Goal: Information Seeking & Learning: Learn about a topic

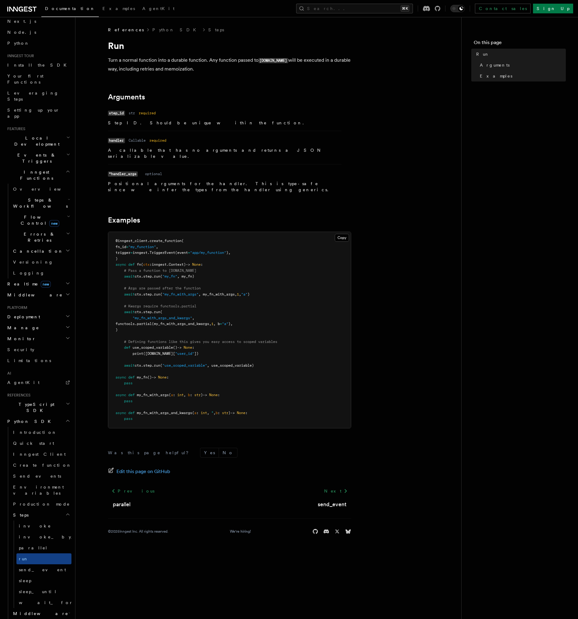
scroll to position [24, 0]
click at [49, 568] on link "send_event" at bounding box center [43, 573] width 55 height 11
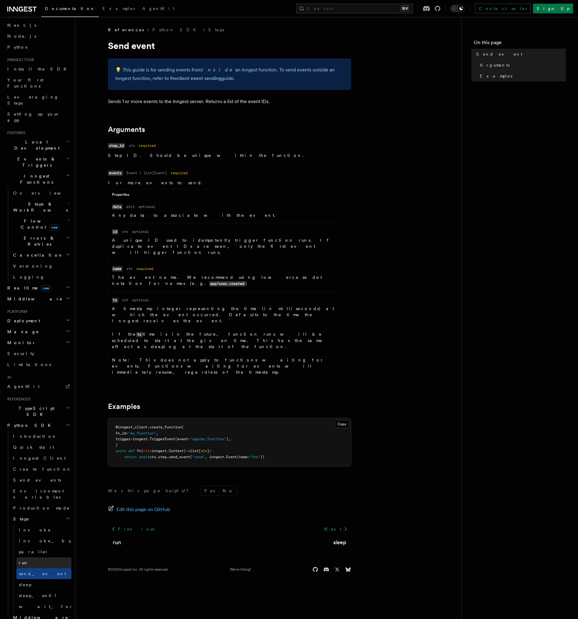
click at [51, 557] on link "run" at bounding box center [43, 562] width 55 height 11
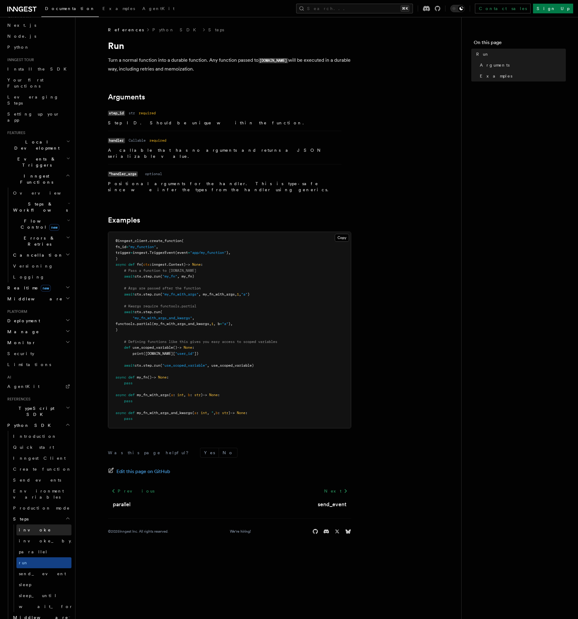
click at [49, 524] on link "invoke" at bounding box center [43, 529] width 55 height 11
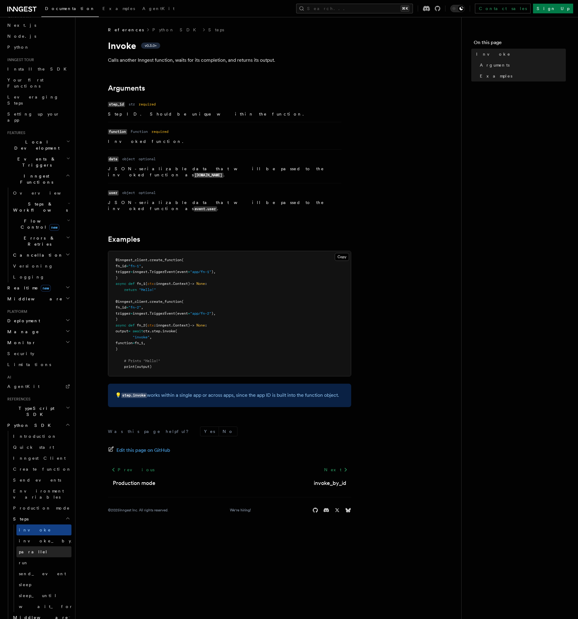
click at [50, 546] on link "parallel" at bounding box center [43, 551] width 55 height 11
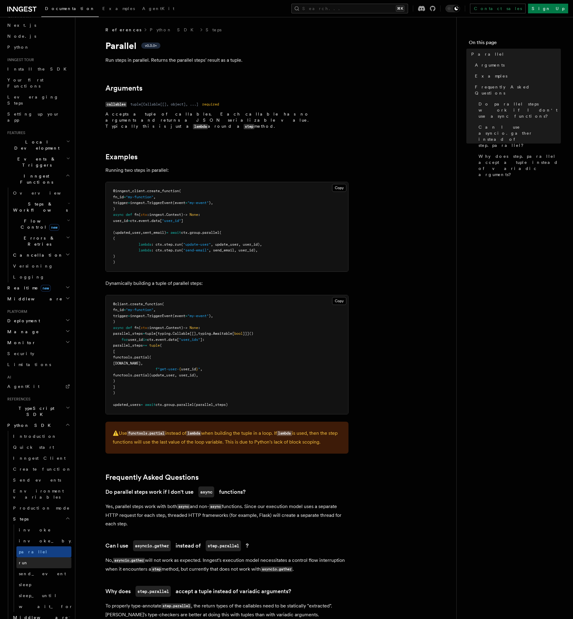
click at [51, 557] on link "run" at bounding box center [43, 562] width 55 height 11
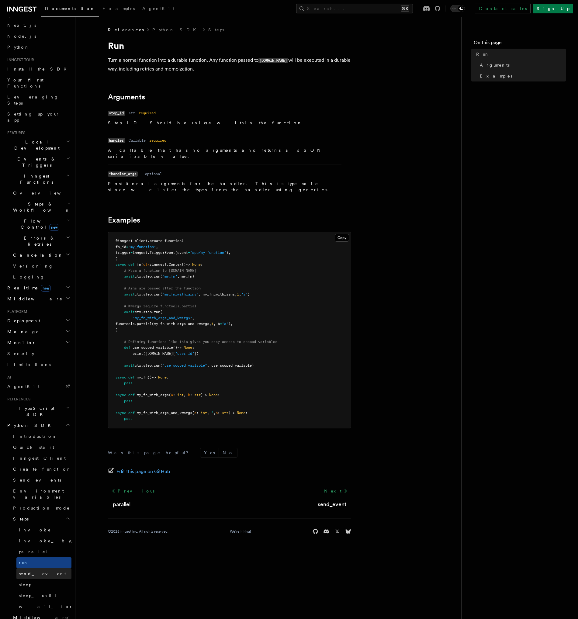
click at [49, 568] on link "send_event" at bounding box center [43, 573] width 55 height 11
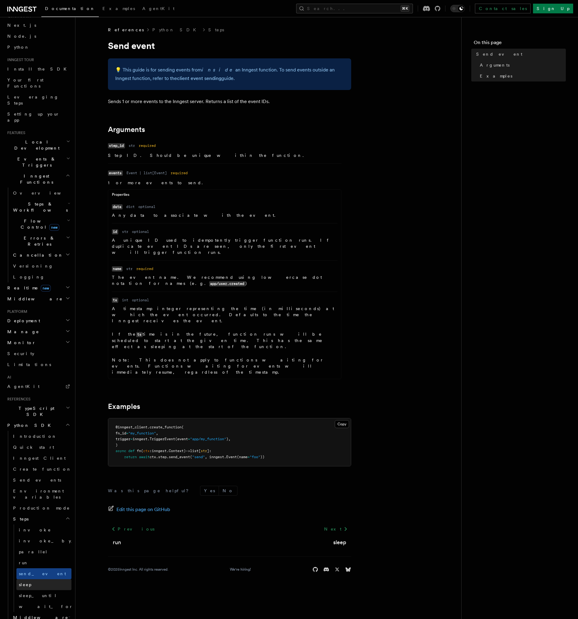
click at [46, 579] on link "sleep" at bounding box center [43, 584] width 55 height 11
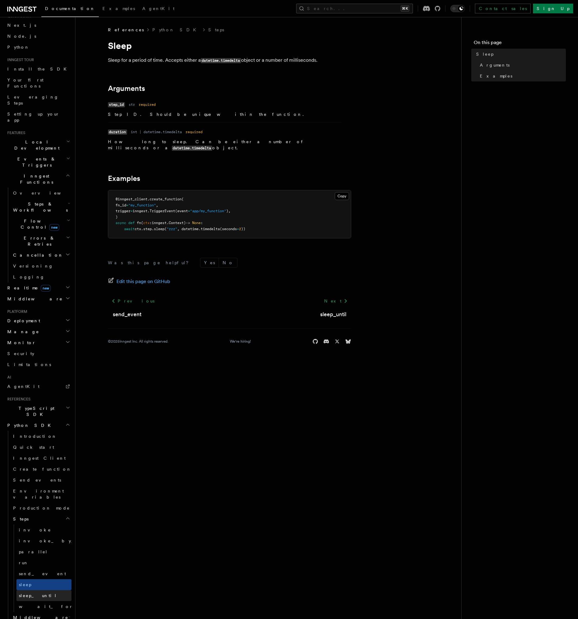
click at [46, 590] on link "sleep_until" at bounding box center [43, 595] width 55 height 11
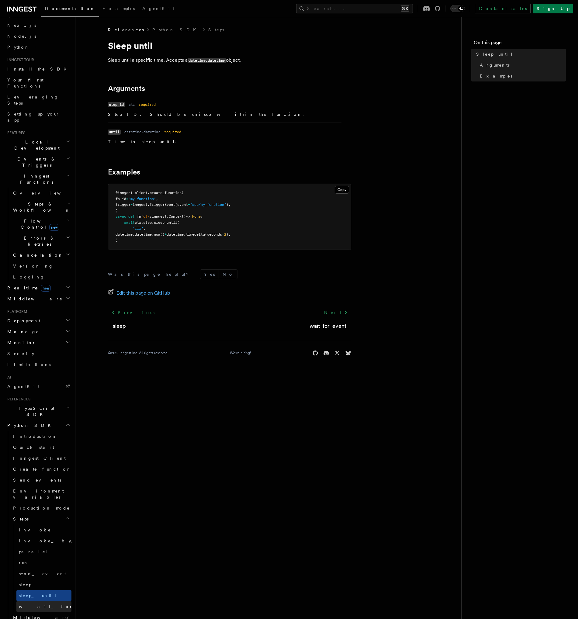
click at [43, 604] on span "wait_for_event" at bounding box center [63, 606] width 88 height 5
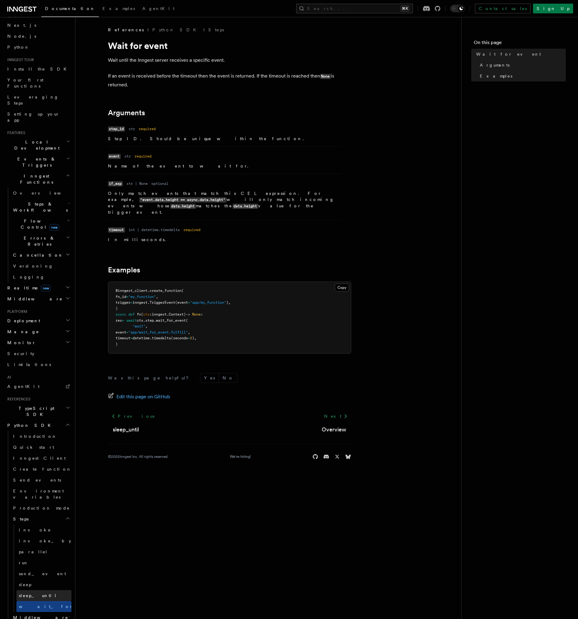
click at [43, 590] on link "sleep_until" at bounding box center [43, 595] width 55 height 11
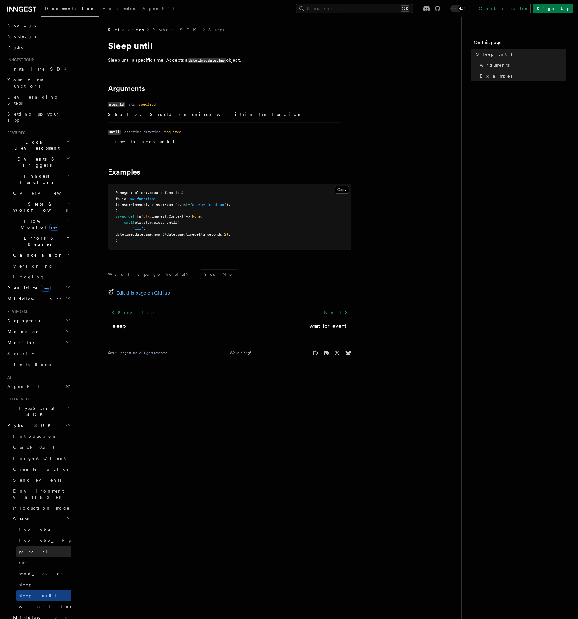
click at [26, 549] on span "parallel" at bounding box center [33, 552] width 29 height 6
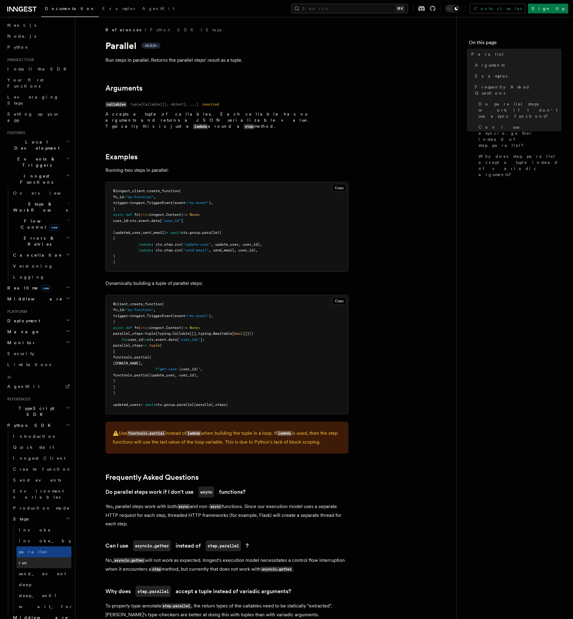
click at [27, 557] on link "run" at bounding box center [43, 562] width 55 height 11
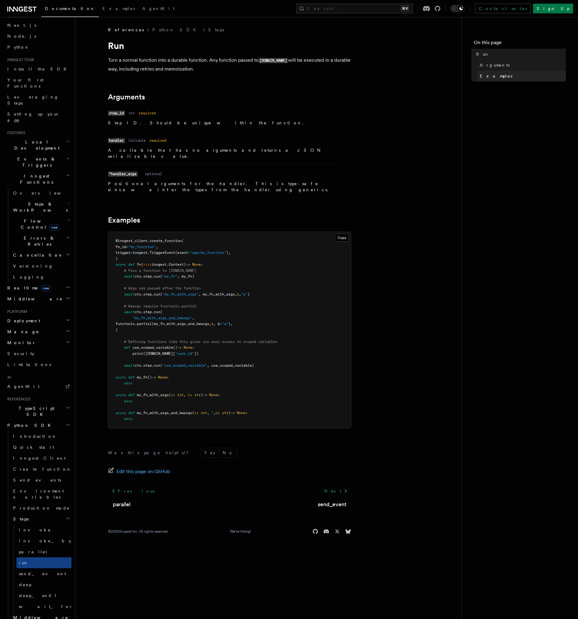
click at [483, 75] on span "Examples" at bounding box center [496, 76] width 33 height 6
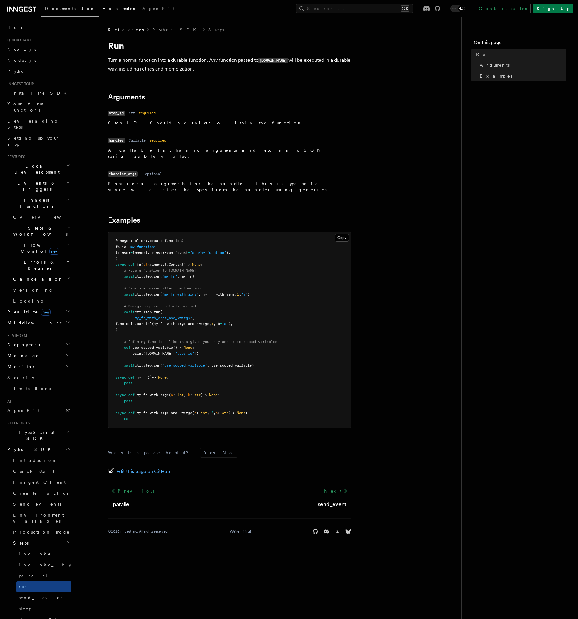
click at [99, 12] on link "Examples" at bounding box center [119, 9] width 40 height 15
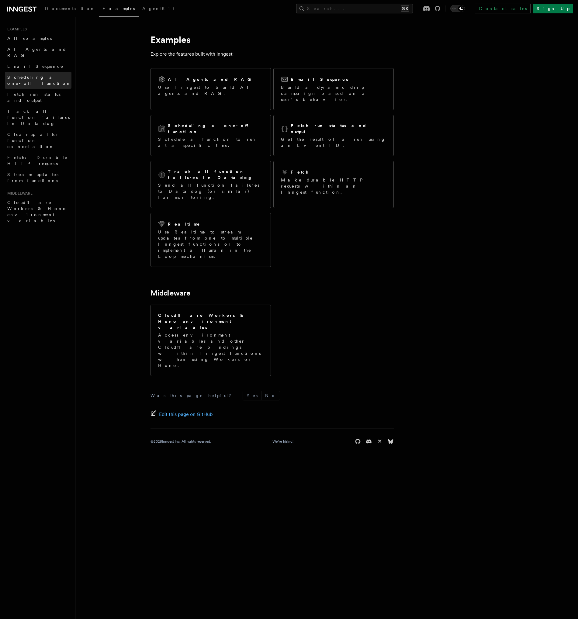
click at [53, 75] on span "Scheduling a one-off function" at bounding box center [39, 80] width 64 height 11
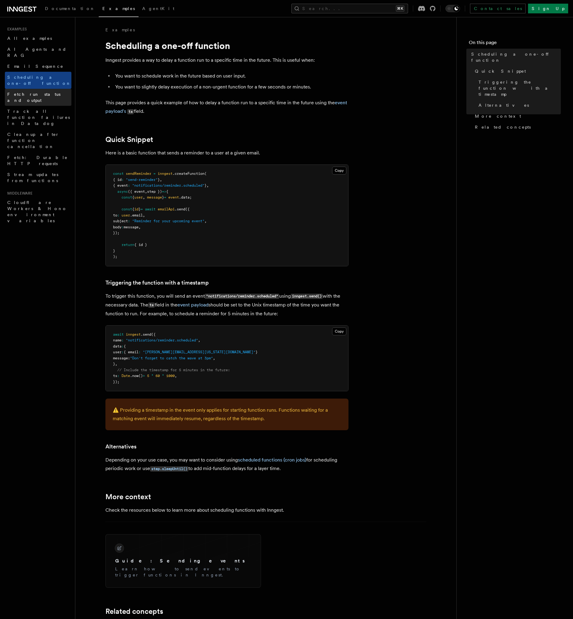
click at [55, 89] on link "Fetch run status and output" at bounding box center [38, 97] width 67 height 17
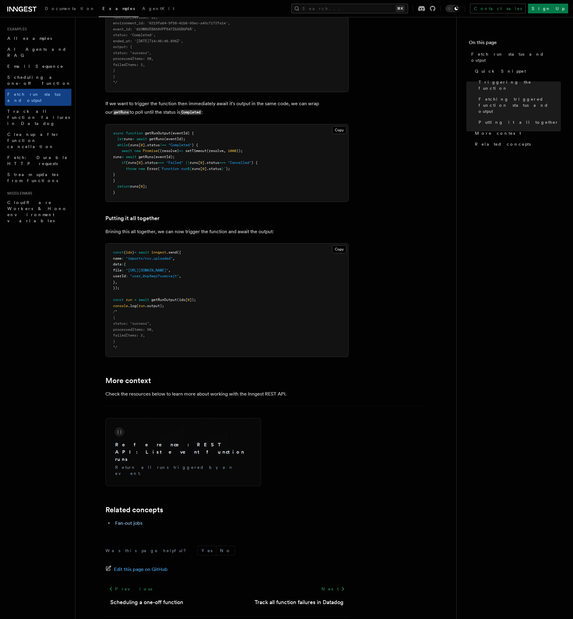
scroll to position [603, 0]
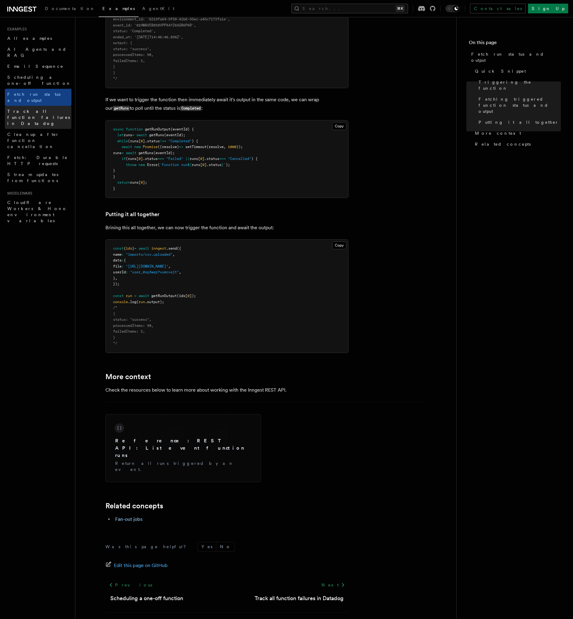
click at [33, 109] on span "Track all function failures in Datadog" at bounding box center [38, 117] width 63 height 17
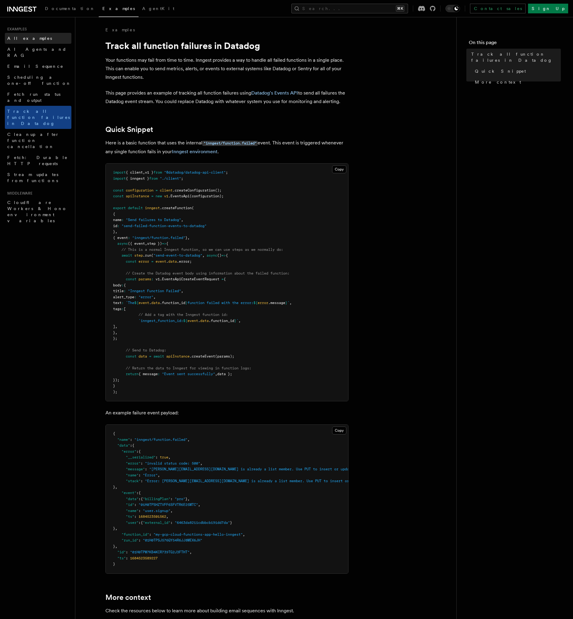
click at [25, 36] on span "All examples" at bounding box center [29, 38] width 45 height 5
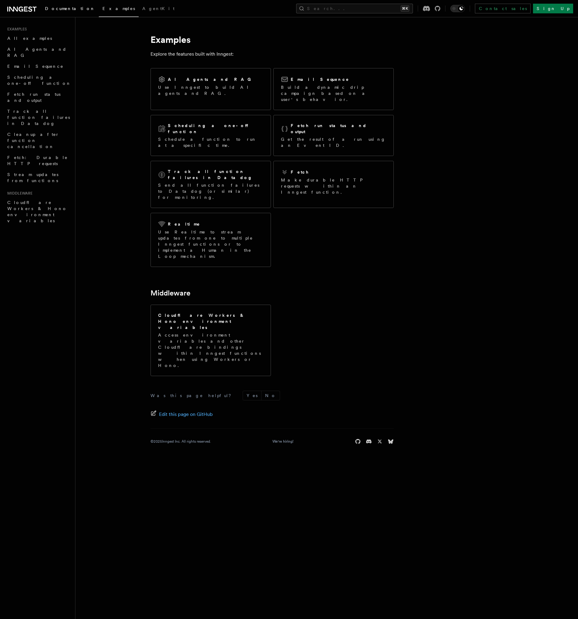
click at [70, 9] on span "Documentation" at bounding box center [70, 8] width 50 height 5
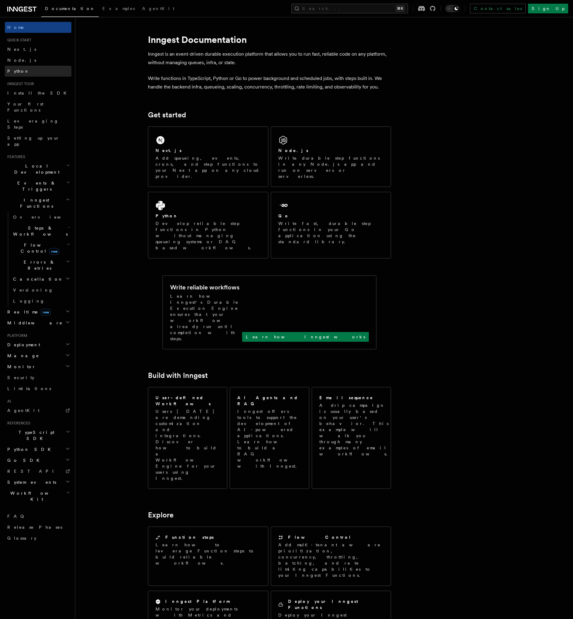
click at [31, 72] on link "Python" at bounding box center [38, 71] width 67 height 11
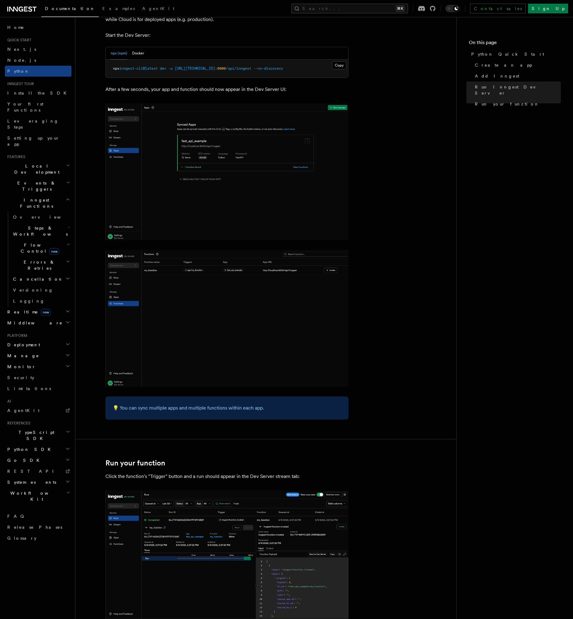
scroll to position [918, 0]
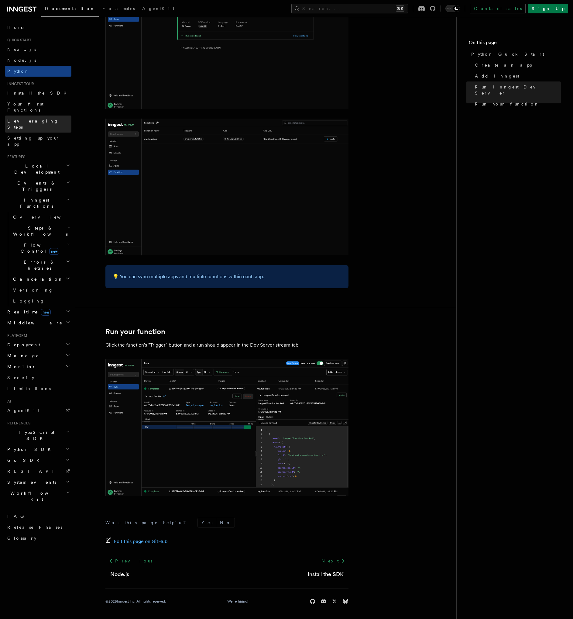
click at [47, 115] on link "Leveraging Steps" at bounding box center [38, 123] width 67 height 17
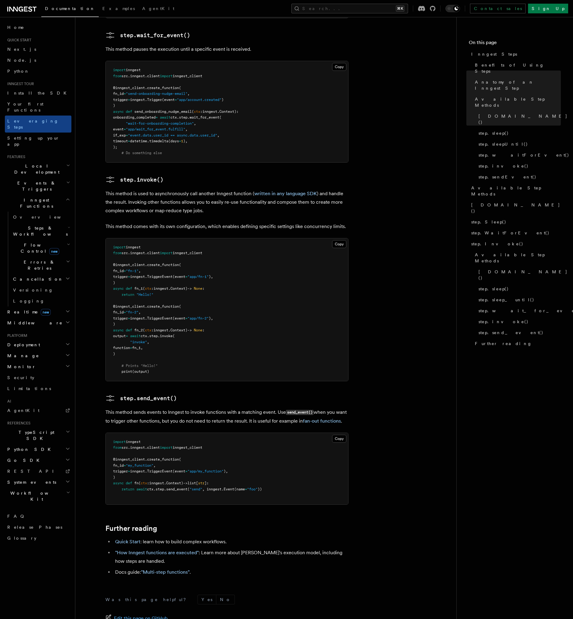
scroll to position [1053, 0]
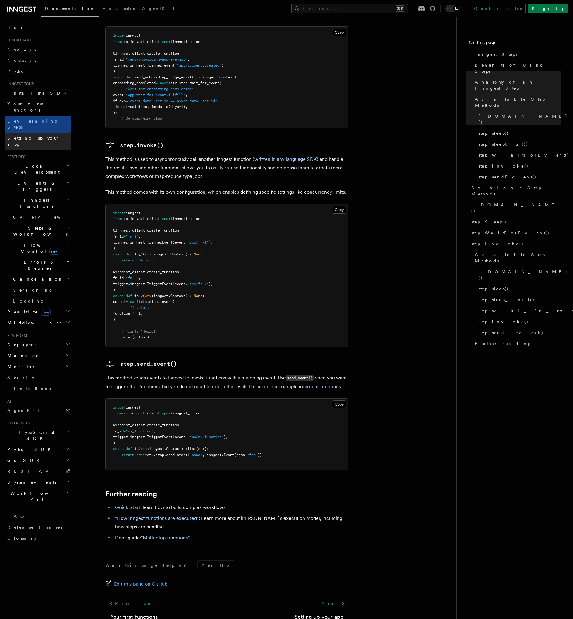
click at [10, 136] on span "Setting up your app" at bounding box center [33, 141] width 52 height 11
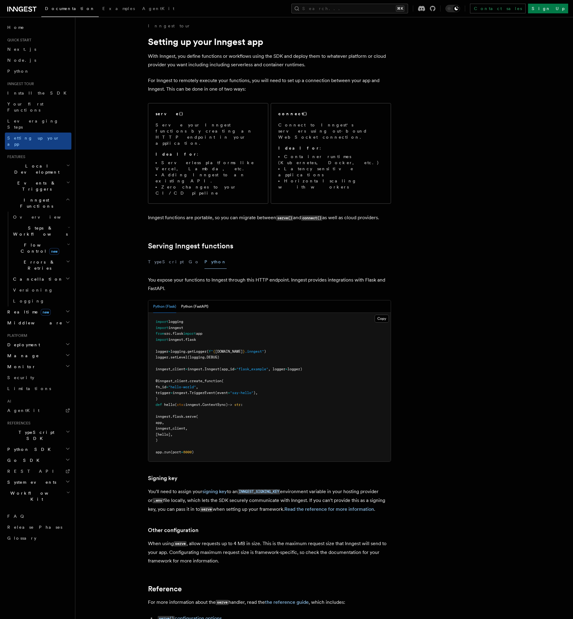
scroll to position [8, 0]
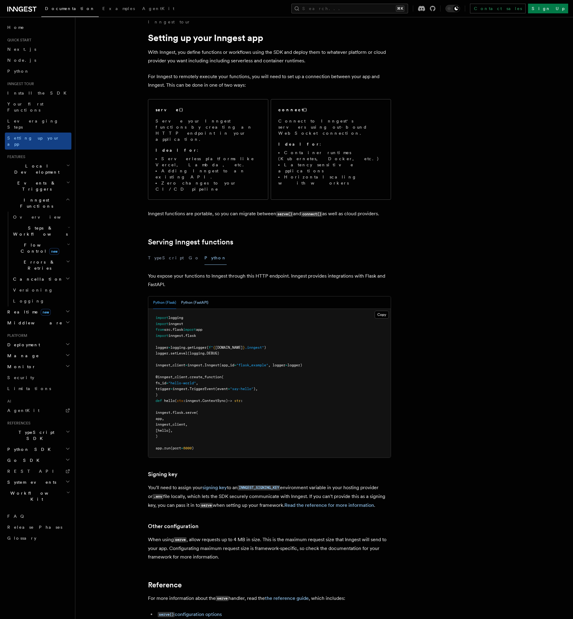
click at [189, 296] on button "Python (FastAPI)" at bounding box center [194, 302] width 27 height 12
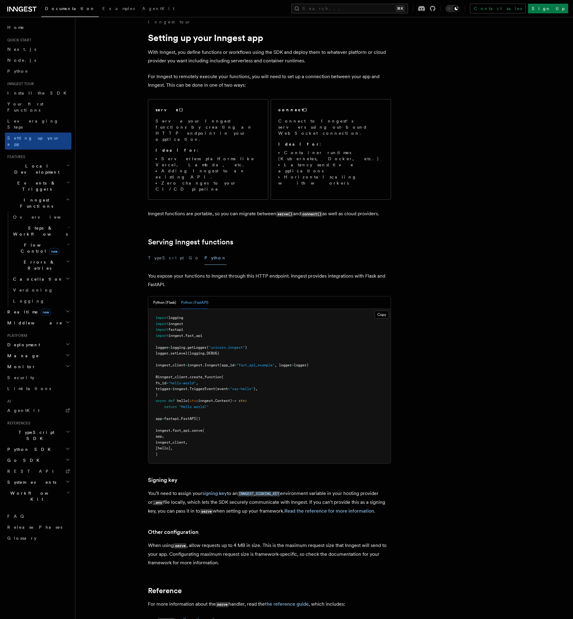
scroll to position [111, 0]
